Goal: Task Accomplishment & Management: Manage account settings

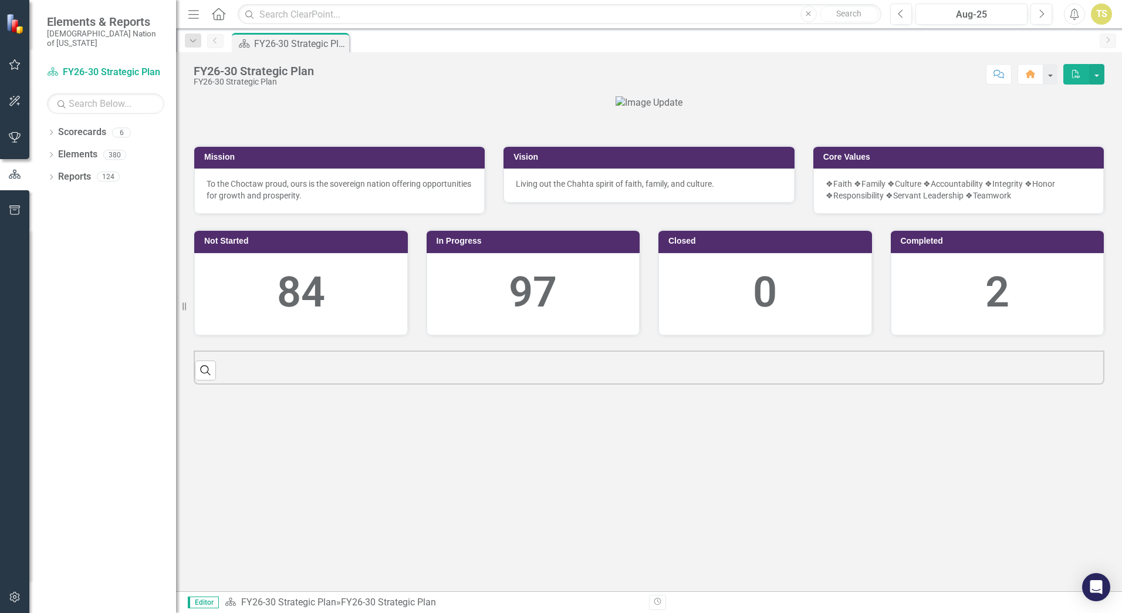
click at [16, 63] on icon "button" at bounding box center [15, 64] width 12 height 9
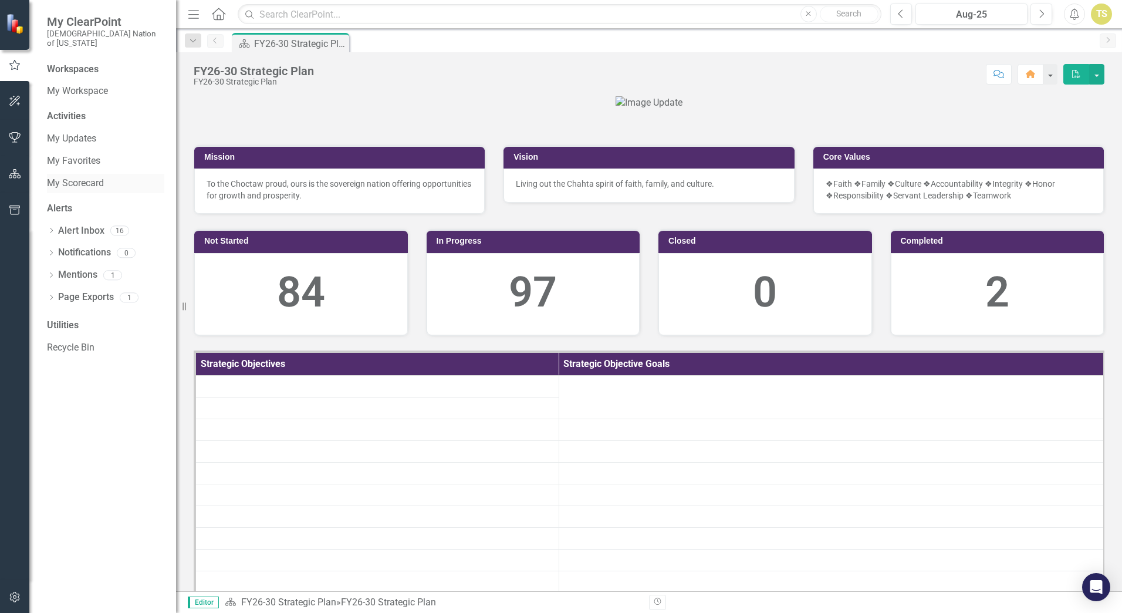
click at [73, 177] on link "My Scorecard" at bounding box center [105, 184] width 117 height 14
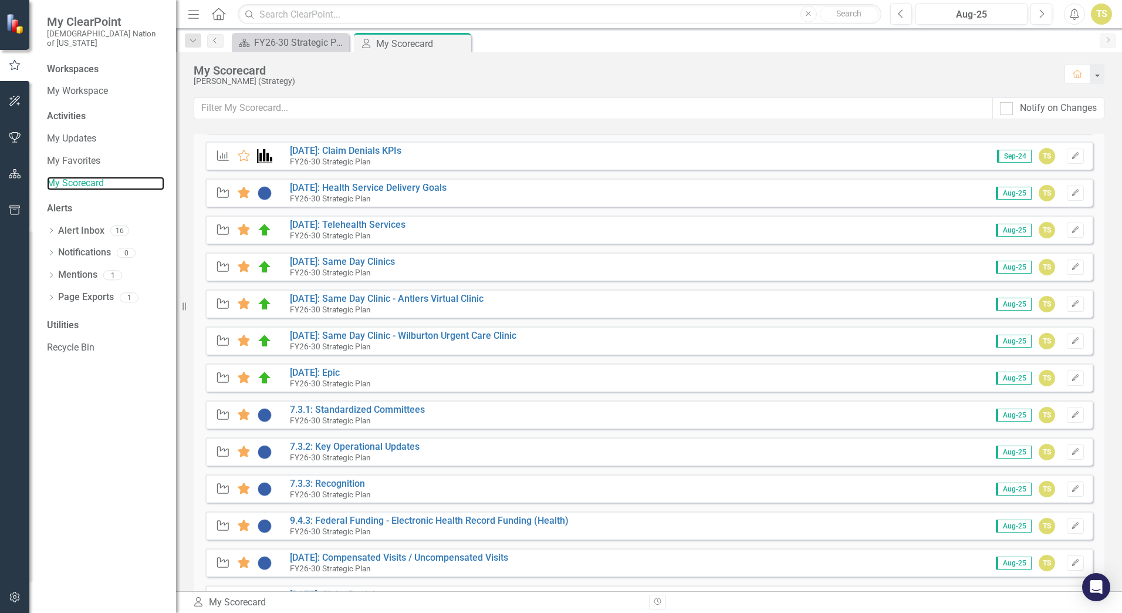
scroll to position [242, 0]
click at [328, 373] on link "[DATE]: Epic" at bounding box center [315, 371] width 50 height 11
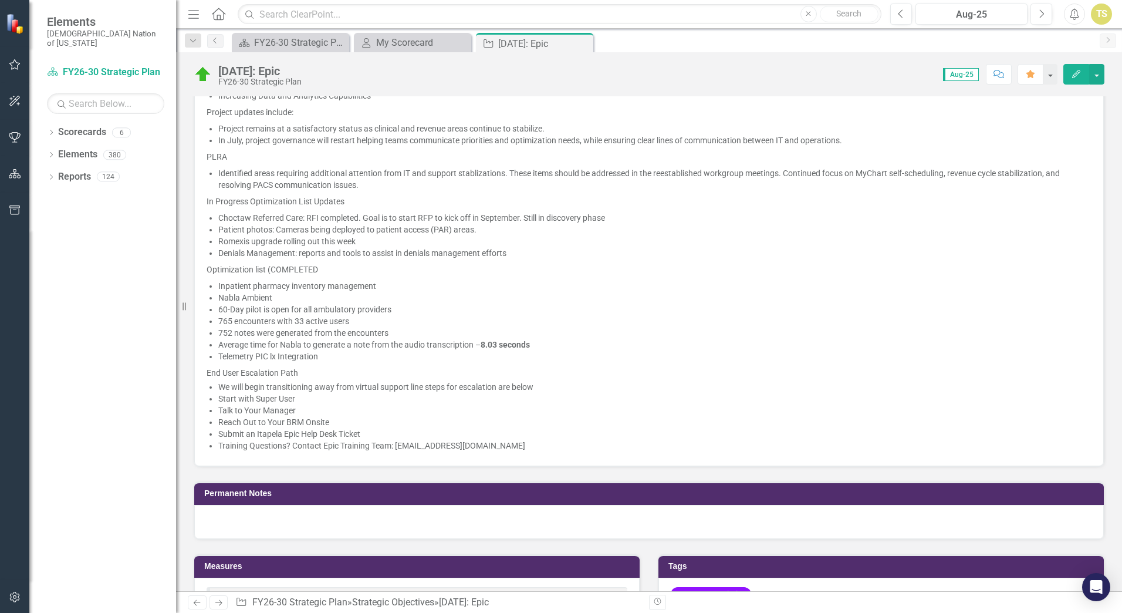
scroll to position [716, 0]
click at [575, 451] on span "[DATE] - CNHSA Epic Steering Committee Meeting held. We are in the Optimization…" at bounding box center [649, 227] width 885 height 451
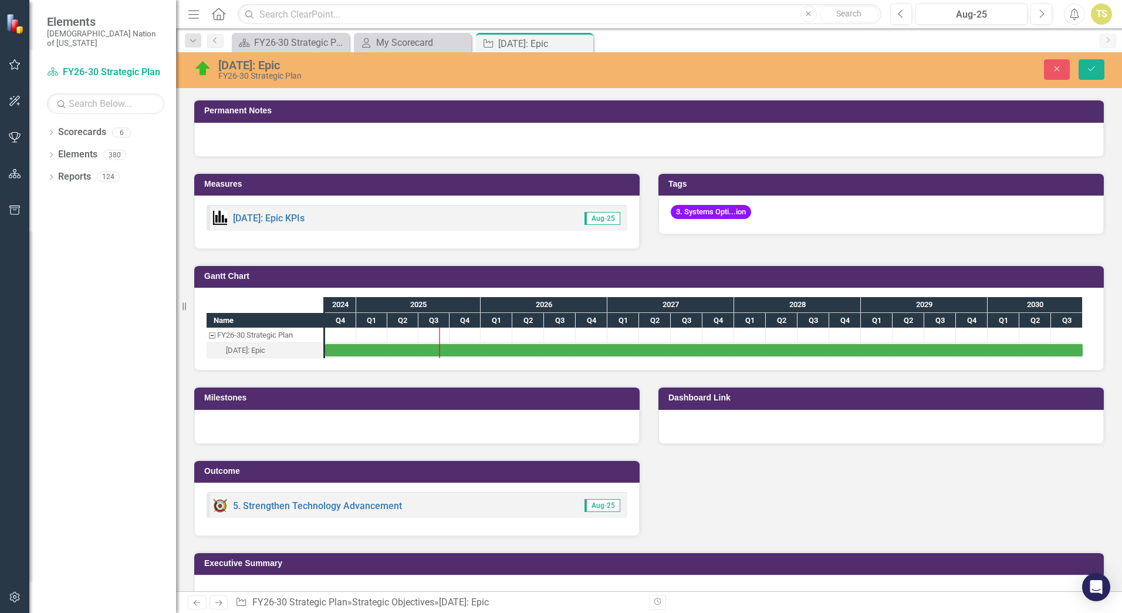
type textarea "<p>[DATE] - CNHSA Epic Steering Committee Meeting held. We are in the Optimizat…"
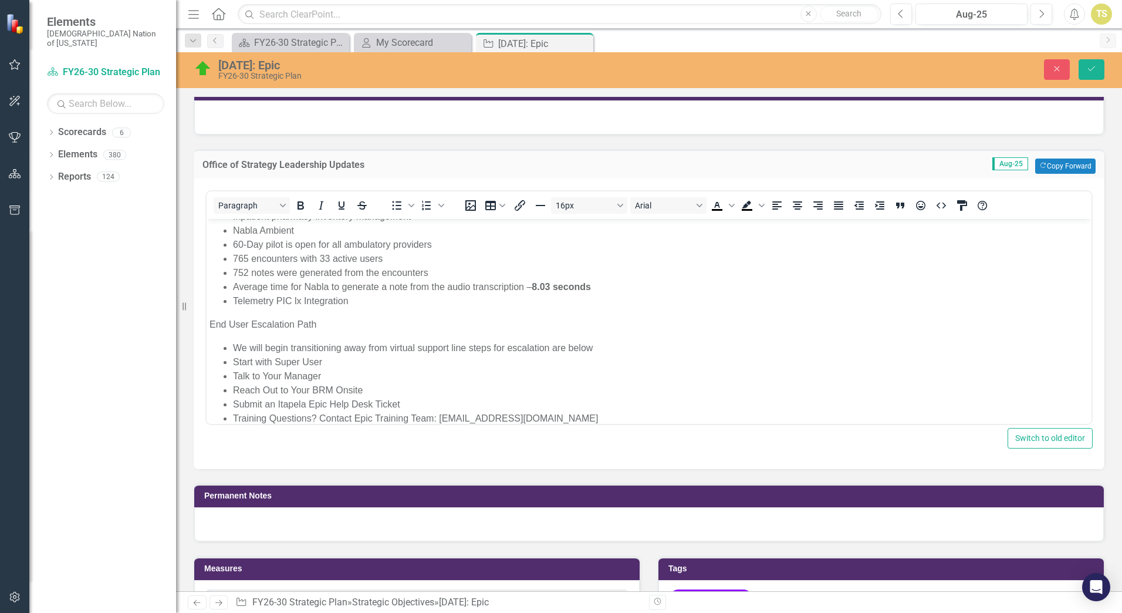
scroll to position [393, 0]
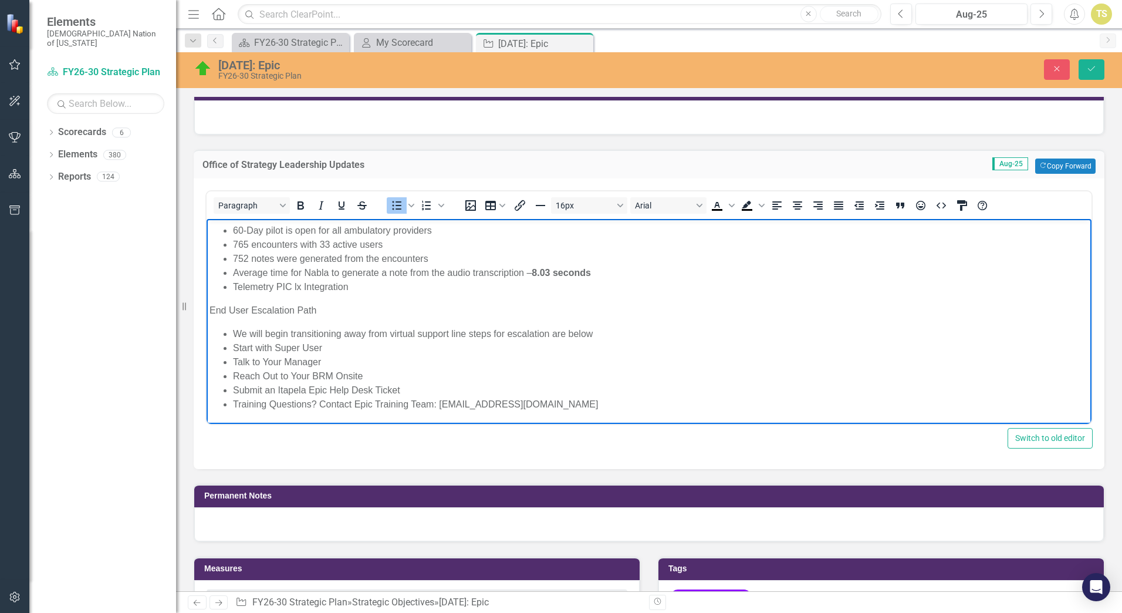
click at [593, 394] on li "Submit an Itapela Epic Help Desk Ticket" at bounding box center [661, 390] width 856 height 14
click at [585, 402] on li "Training Questions? Contact Epic Training Team: [EMAIL_ADDRESS][DOMAIN_NAME]" at bounding box center [661, 404] width 856 height 14
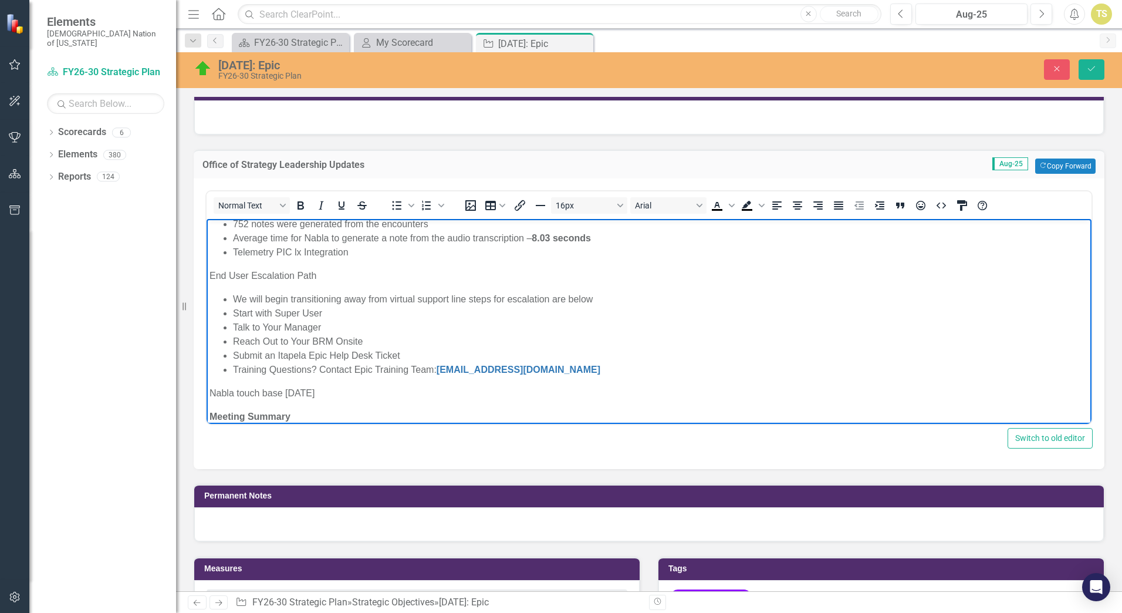
scroll to position [702, 0]
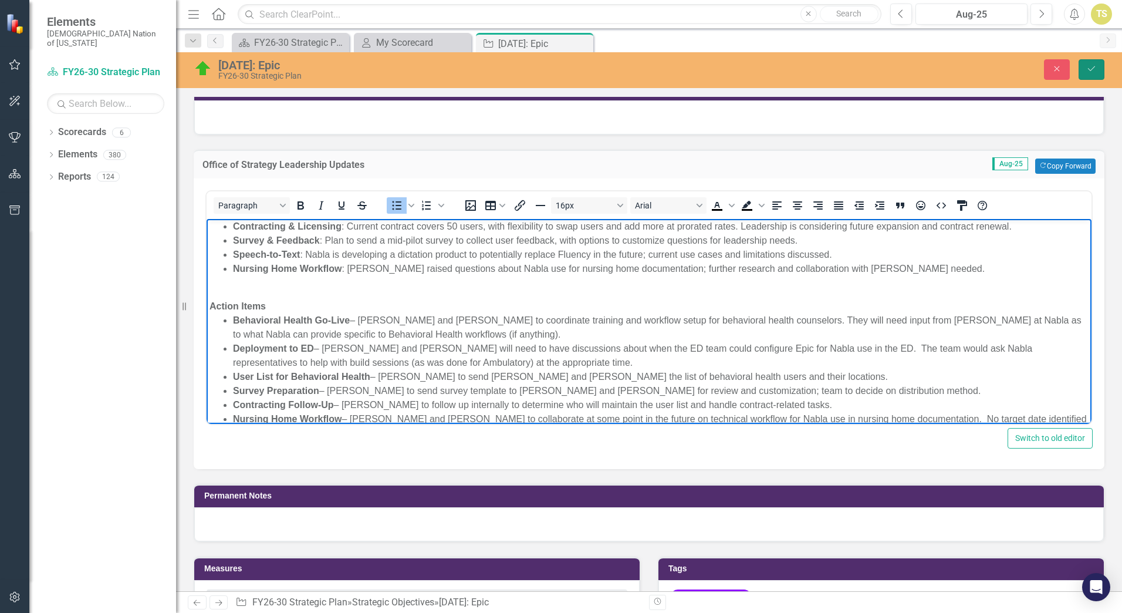
click at [1085, 65] on button "Save" at bounding box center [1092, 69] width 26 height 21
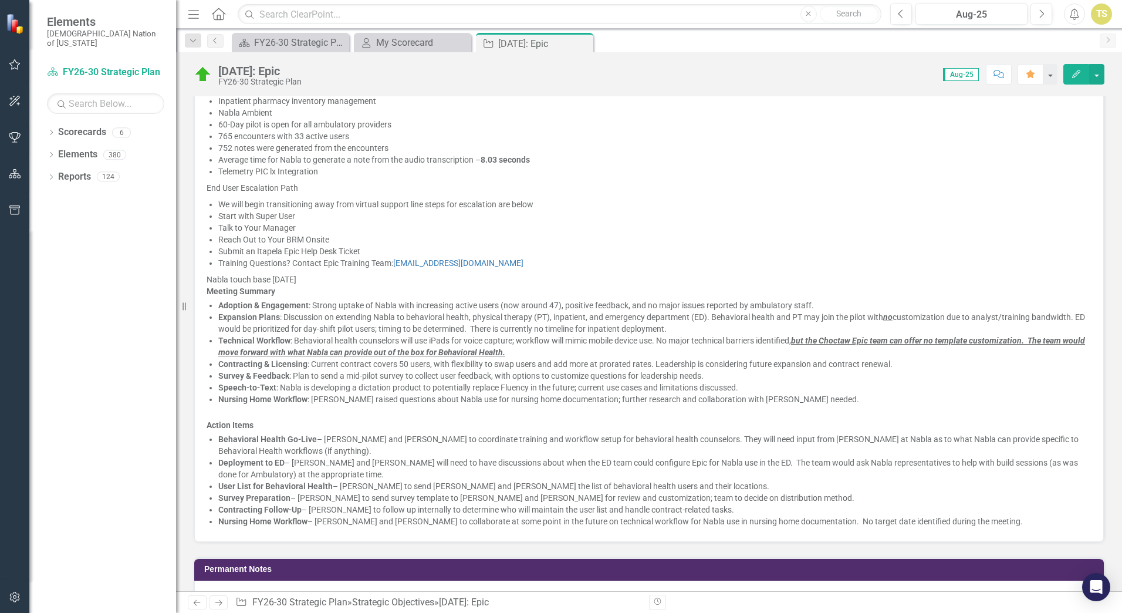
scroll to position [899, 0]
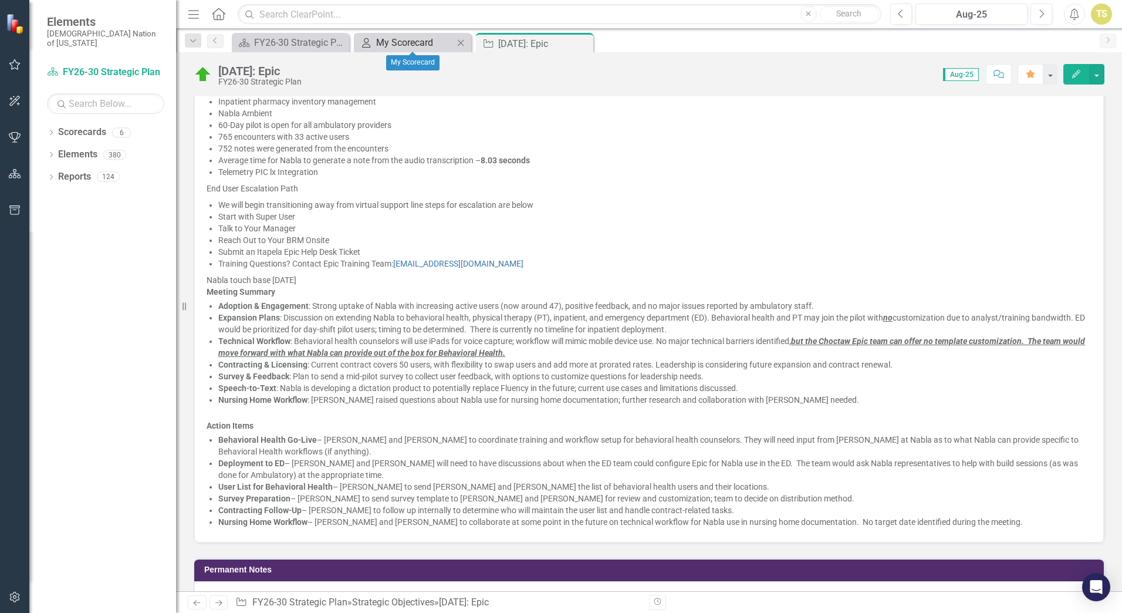
click at [403, 45] on div "My Scorecard" at bounding box center [414, 42] width 77 height 15
